Goal: Navigation & Orientation: Find specific page/section

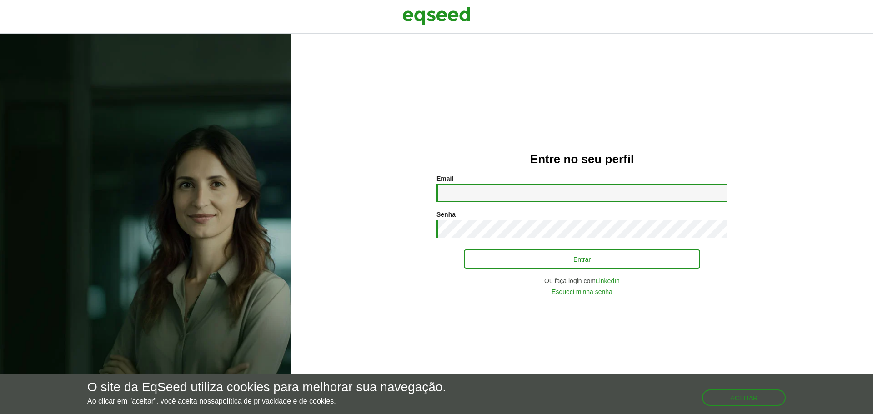
type input "**********"
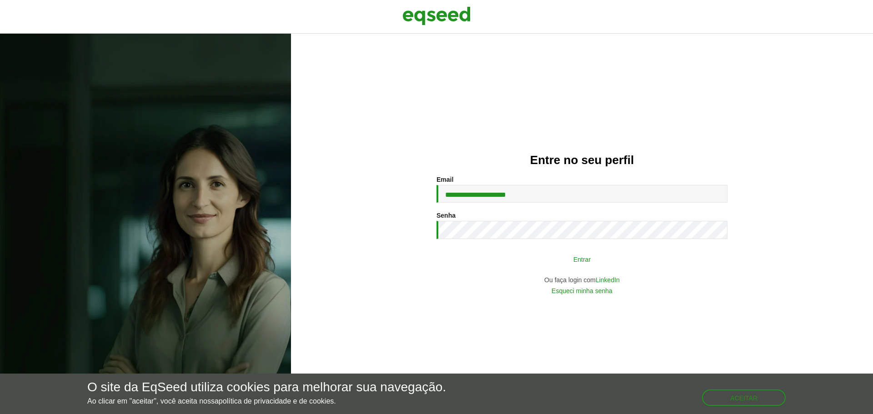
click at [555, 254] on button "Entrar" at bounding box center [582, 258] width 236 height 17
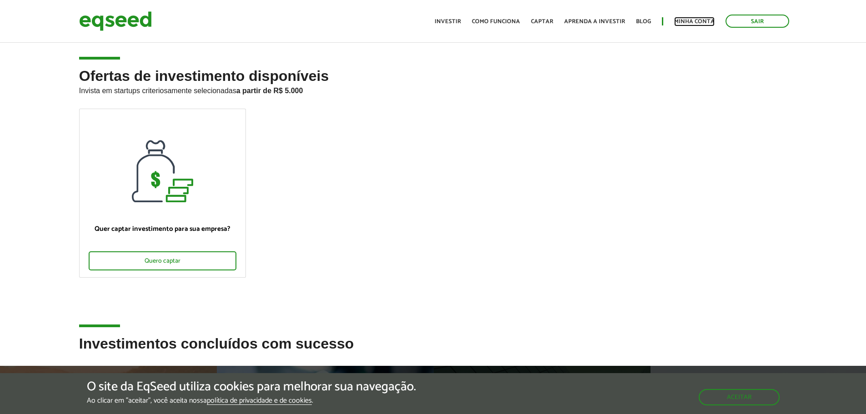
drag, startPoint x: 695, startPoint y: 21, endPoint x: 677, endPoint y: 35, distance: 23.3
click at [695, 21] on link "Minha conta" at bounding box center [694, 22] width 40 height 6
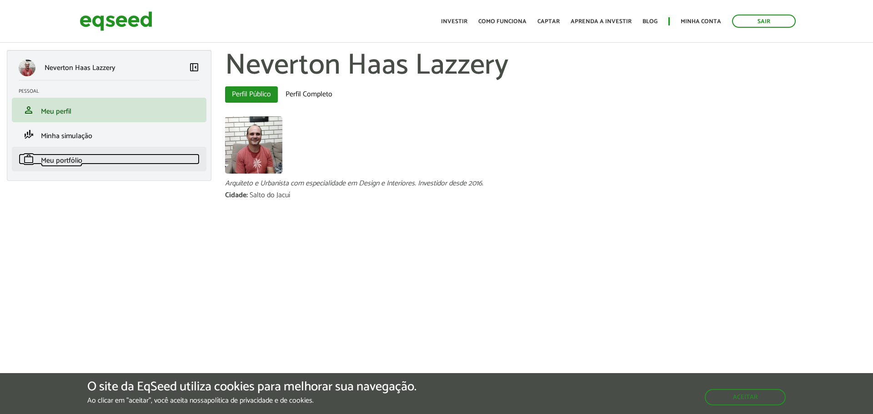
click at [52, 155] on span "Meu portfólio" at bounding box center [61, 161] width 41 height 12
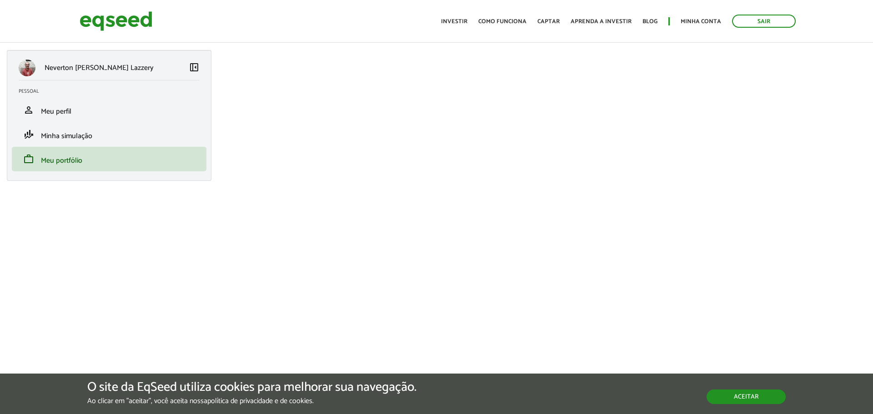
click at [756, 397] on button "Aceitar" at bounding box center [745, 396] width 79 height 15
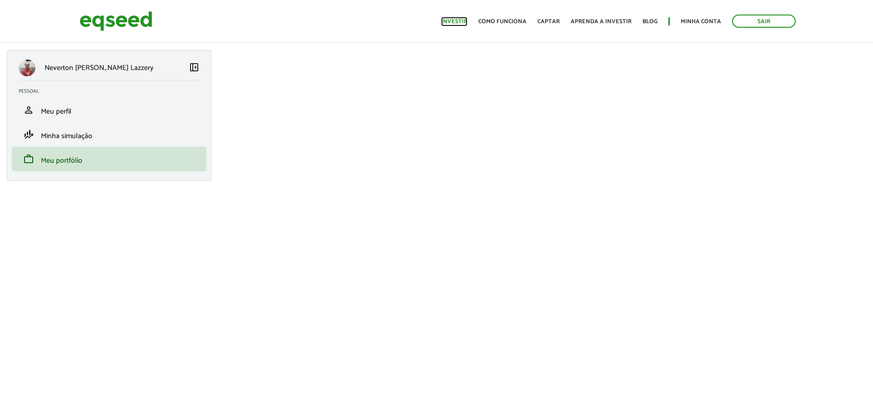
click at [467, 24] on link "Investir" at bounding box center [454, 22] width 26 height 6
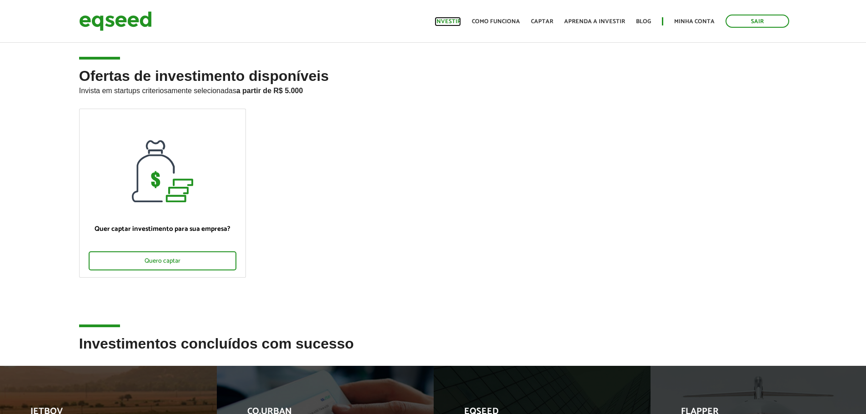
click at [457, 24] on link "Investir" at bounding box center [447, 22] width 26 height 6
click at [693, 25] on link "Minha conta" at bounding box center [694, 22] width 40 height 6
